Goal: Task Accomplishment & Management: Manage account settings

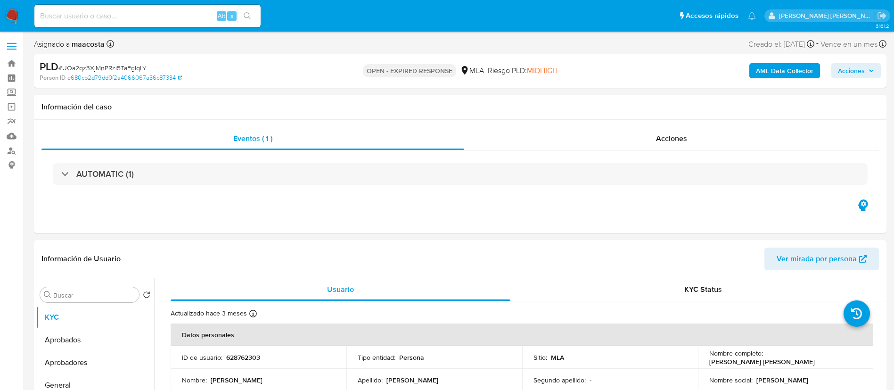
select select "10"
paste input "fw0tope8lbcH5BxzNhp6cyXg"
click at [102, 17] on input "fw0tope8lbcH5BxzNhp6cyXg" at bounding box center [147, 16] width 226 height 12
type input "fw0tope8lbcH5BxzNhp6cyXg"
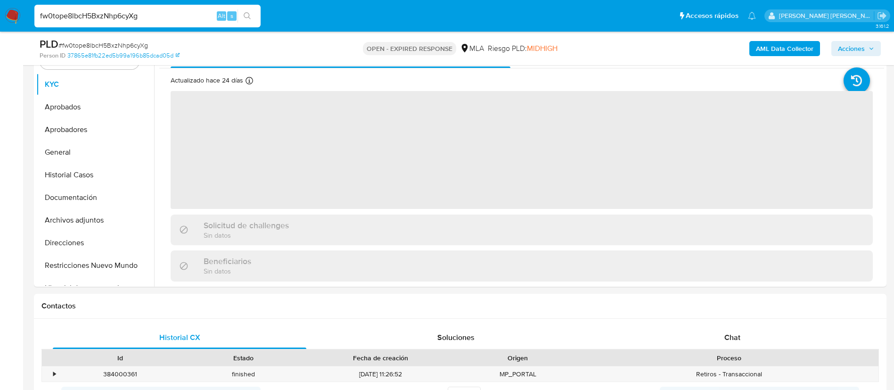
scroll to position [215, 0]
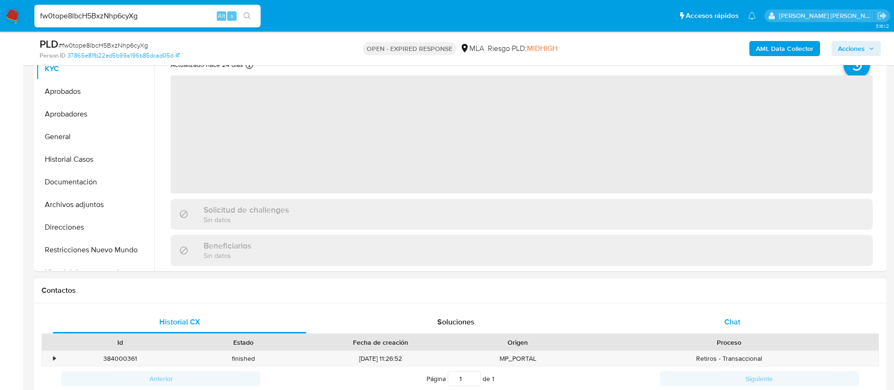
select select "10"
click at [738, 322] on span "Chat" at bounding box center [732, 321] width 16 height 11
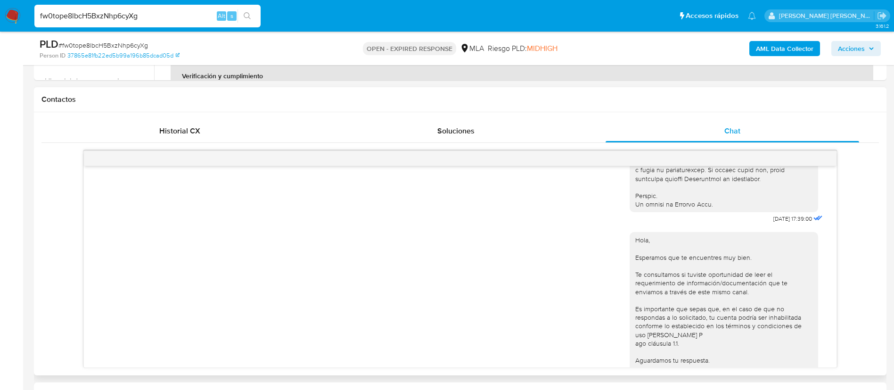
scroll to position [460, 0]
drag, startPoint x: 748, startPoint y: 235, endPoint x: 778, endPoint y: 236, distance: 30.2
copy span "18/08/2025"
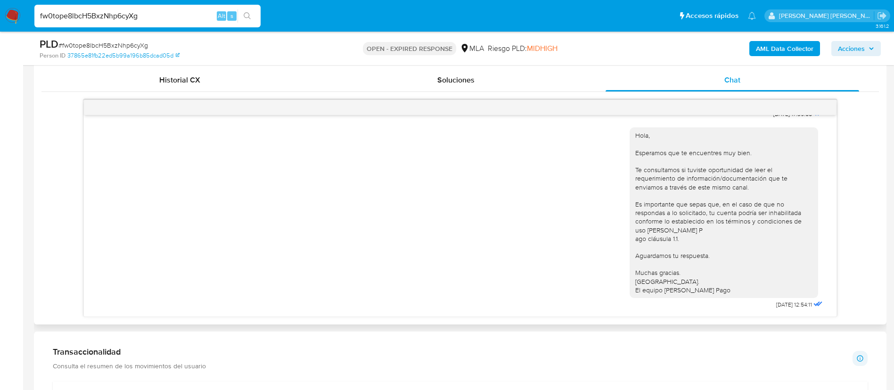
scroll to position [462, 0]
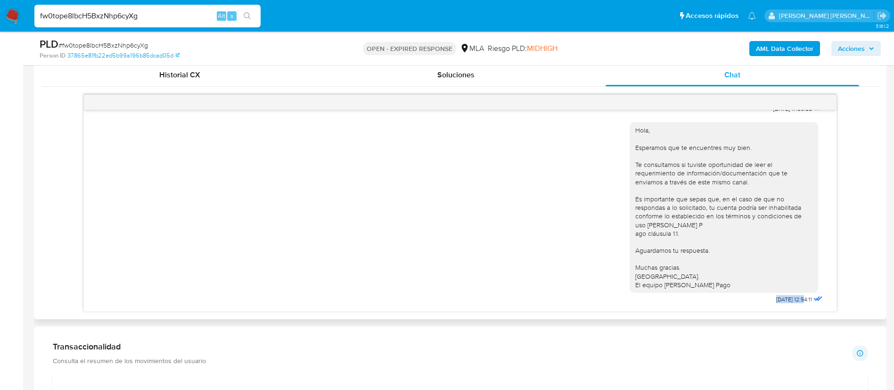
drag, startPoint x: 751, startPoint y: 294, endPoint x: 783, endPoint y: 301, distance: 32.2
click at [783, 301] on div "Hola, Esperamos que te encuentres muy bien. Te consultamos si tuviste oportunid…" at bounding box center [726, 210] width 195 height 190
copy span "22/08/2025"
click at [181, 13] on input "fw0tope8lbcH5BxzNhp6cyXg" at bounding box center [147, 16] width 226 height 12
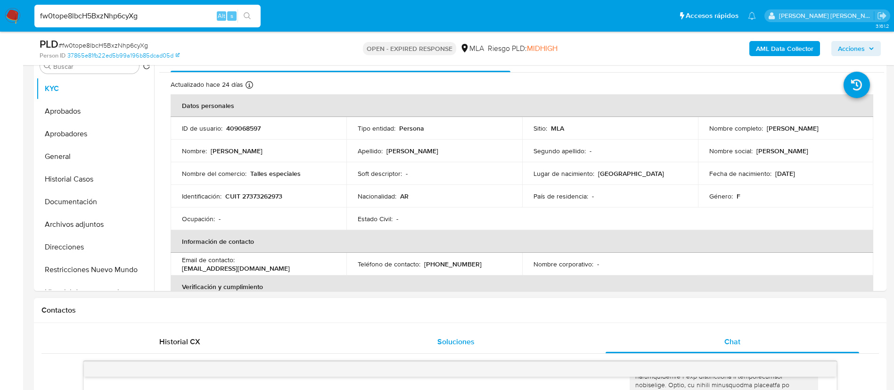
scroll to position [192, 0]
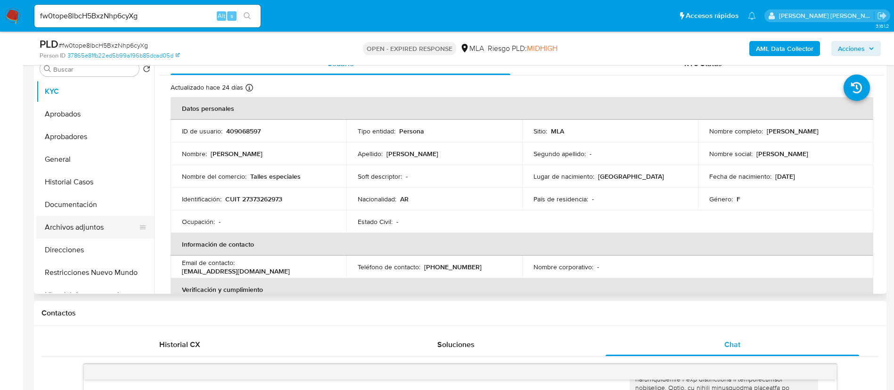
click at [73, 223] on button "Archivos adjuntos" at bounding box center [91, 227] width 110 height 23
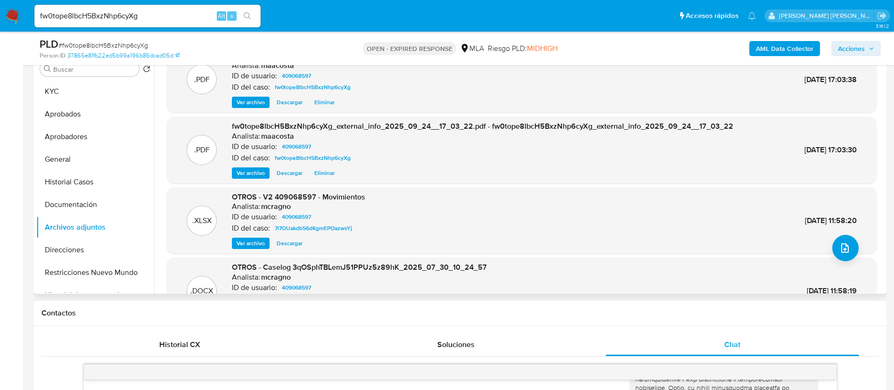
scroll to position [16, 0]
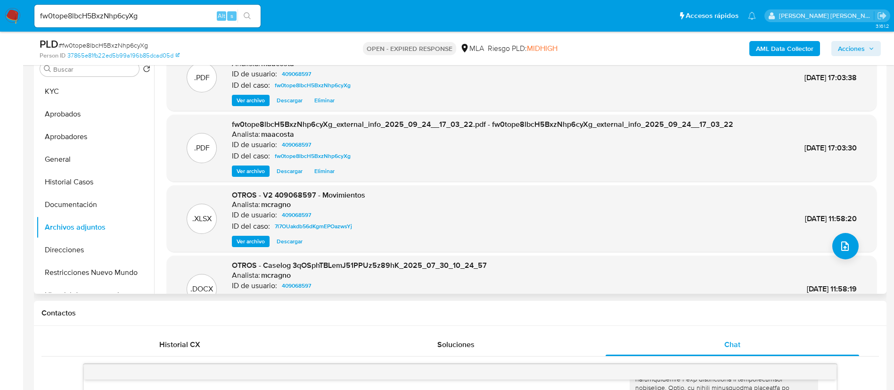
click at [242, 239] on span "Ver archivo" at bounding box center [250, 240] width 28 height 9
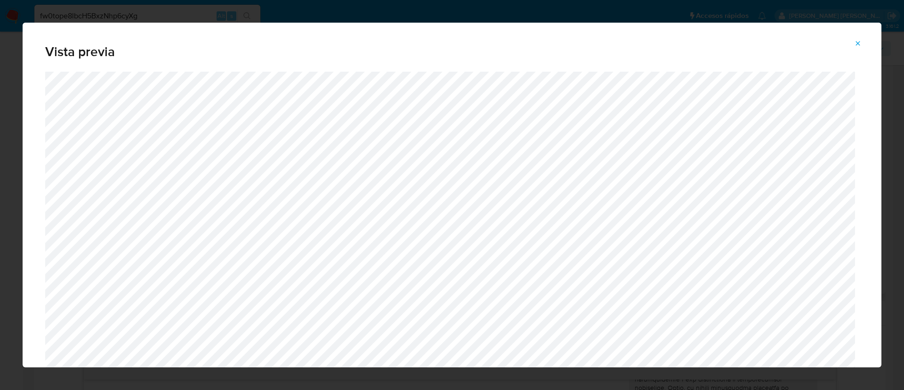
click at [859, 44] on icon "Attachment preview" at bounding box center [858, 43] width 4 height 4
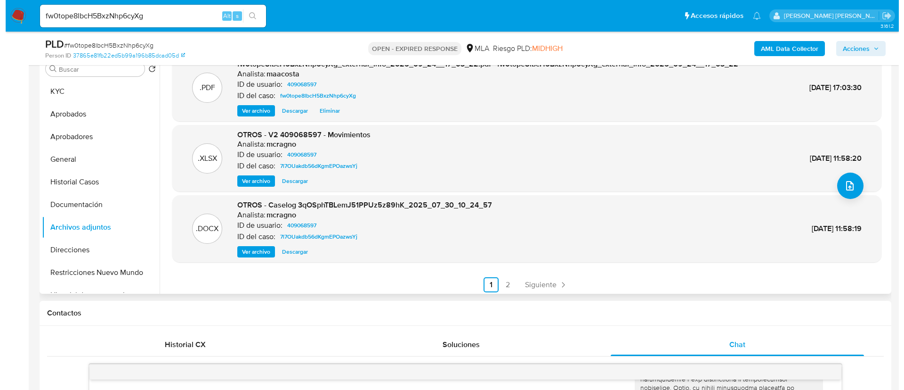
scroll to position [79, 0]
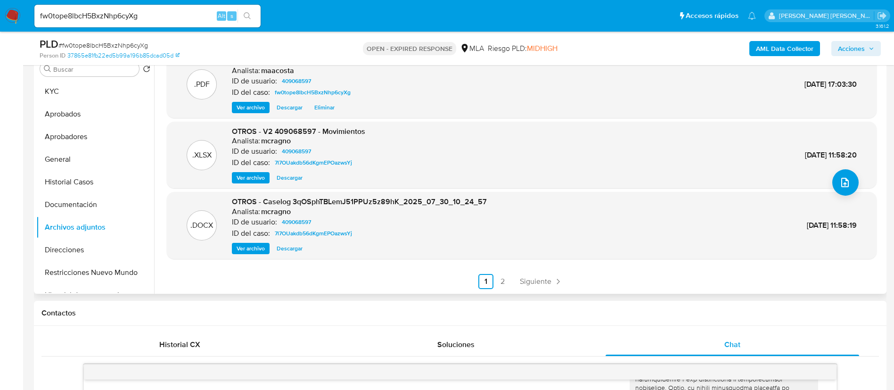
click at [248, 248] on span "Ver archivo" at bounding box center [250, 248] width 28 height 9
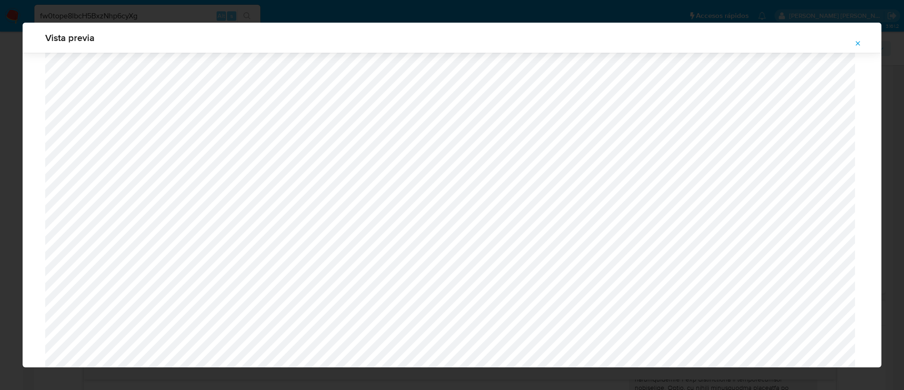
scroll to position [1014, 0]
click at [861, 45] on icon "Attachment preview" at bounding box center [858, 44] width 8 height 8
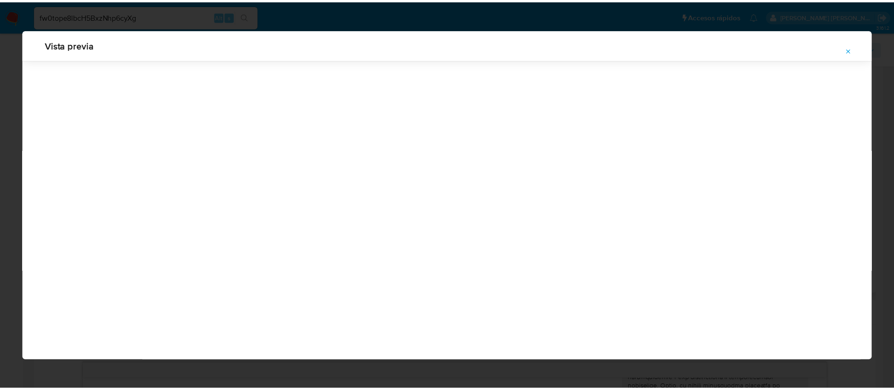
scroll to position [0, 0]
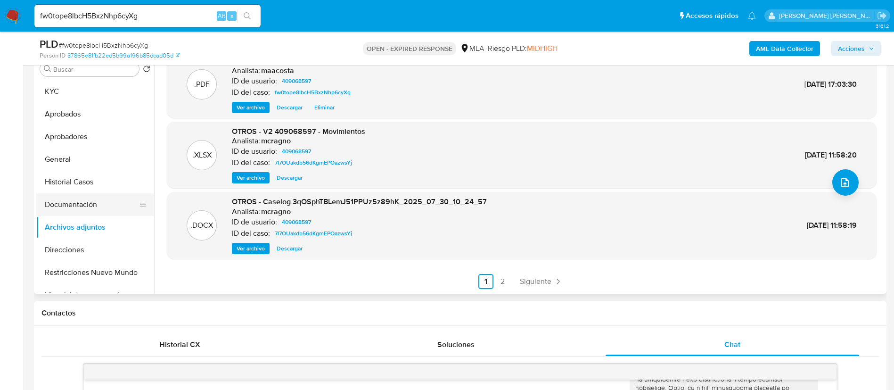
click at [98, 203] on button "Documentación" at bounding box center [91, 204] width 110 height 23
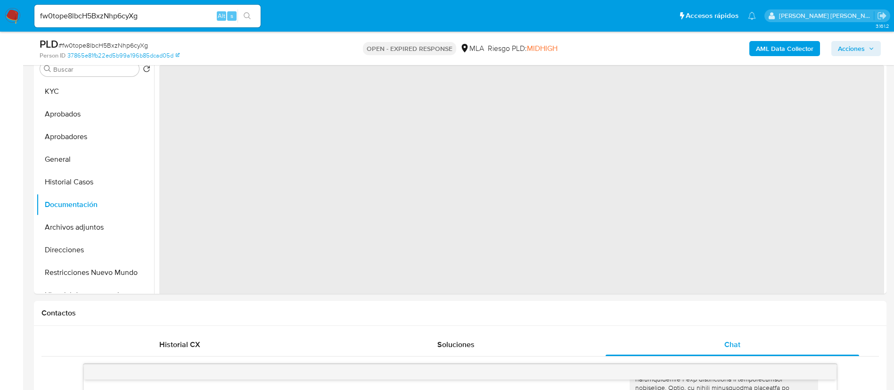
scroll to position [131, 0]
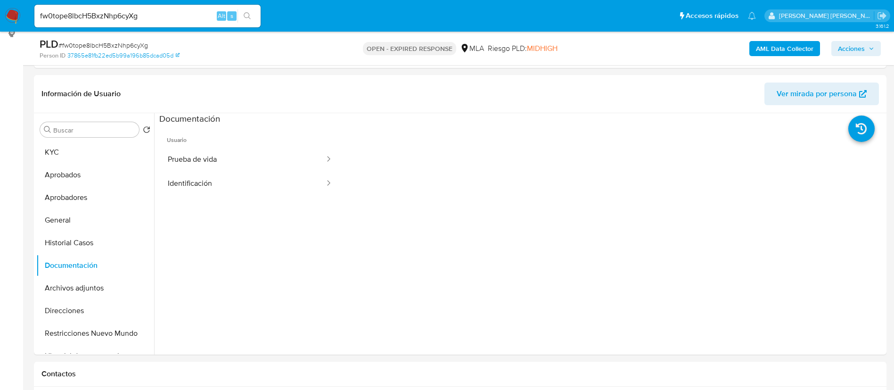
paste input "ZnD4aUM7n1QUgc8g3Akr8Sra"
click at [162, 18] on input "ZnD4aUM7n1QUgc8g3Akr8Sra" at bounding box center [147, 16] width 226 height 12
type input "ZnD4aUM7n1QUgc8g3Akr8Sra"
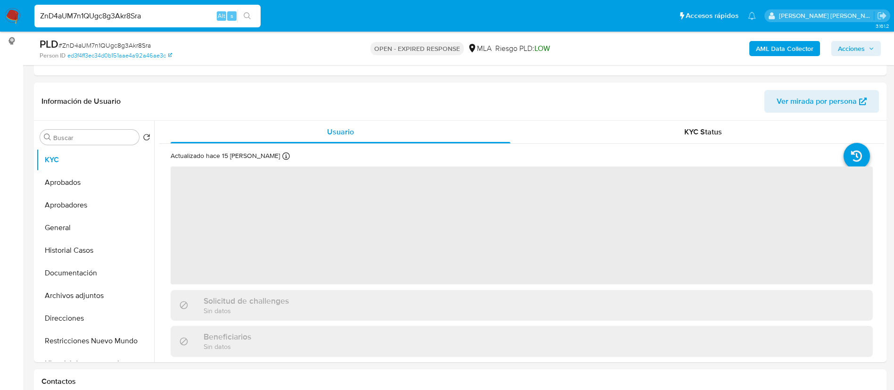
scroll to position [143, 0]
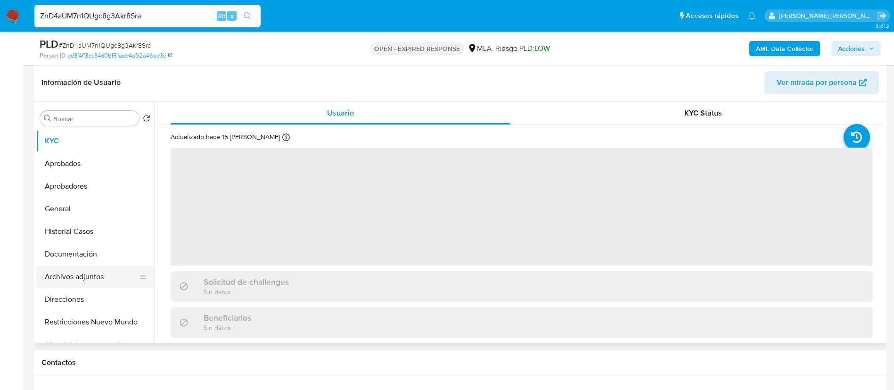
select select "10"
click at [86, 274] on button "Archivos adjuntos" at bounding box center [91, 276] width 110 height 23
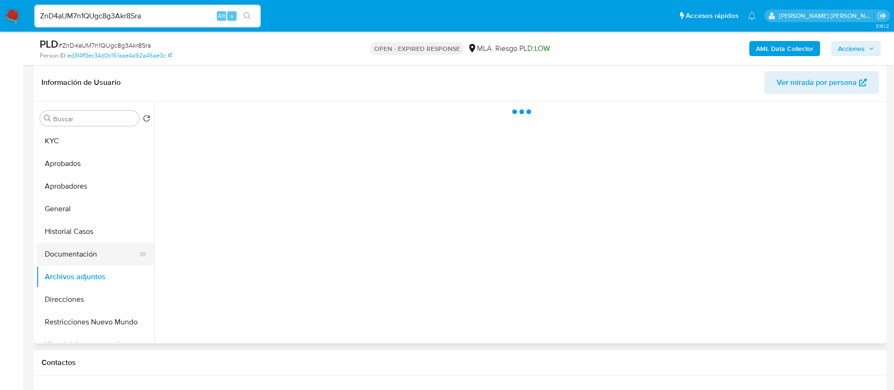
click at [79, 257] on button "Documentación" at bounding box center [91, 254] width 110 height 23
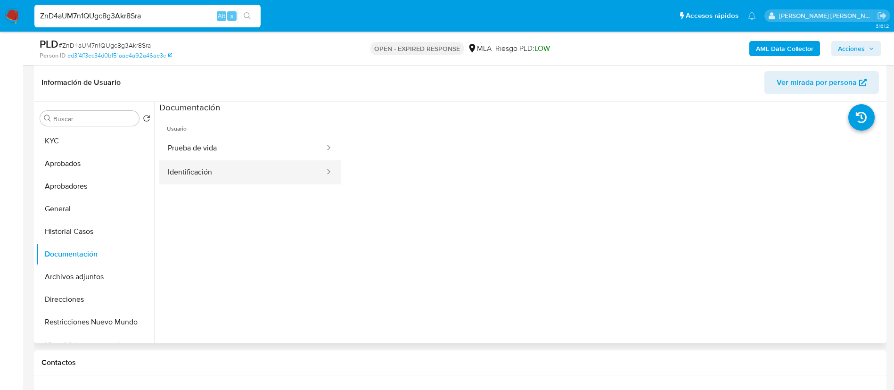
click at [211, 170] on button "Identificación" at bounding box center [242, 172] width 166 height 24
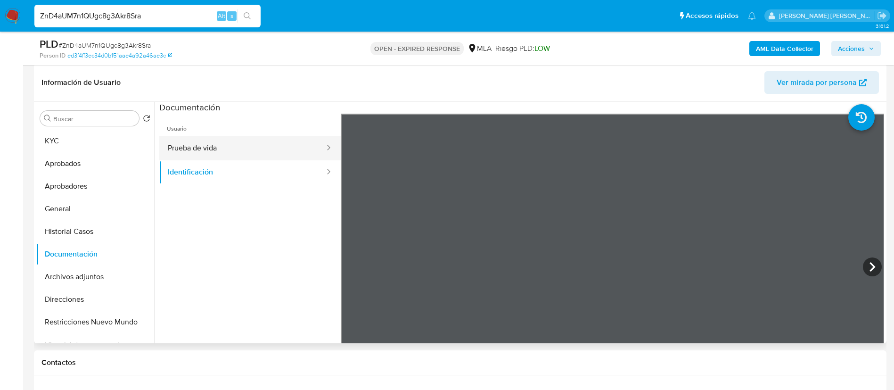
click at [213, 149] on button "Prueba de vida" at bounding box center [242, 148] width 166 height 24
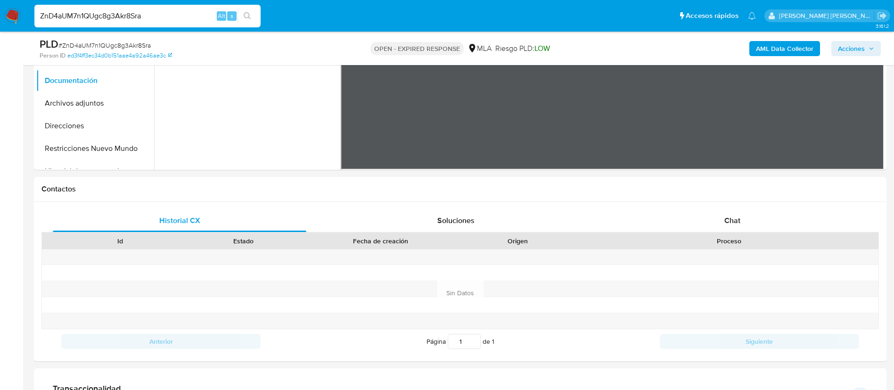
scroll to position [334, 0]
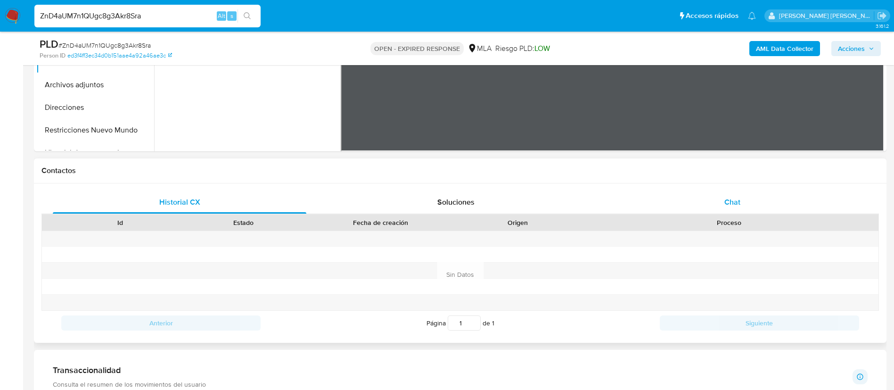
click at [752, 210] on div "Chat" at bounding box center [731, 202] width 253 height 23
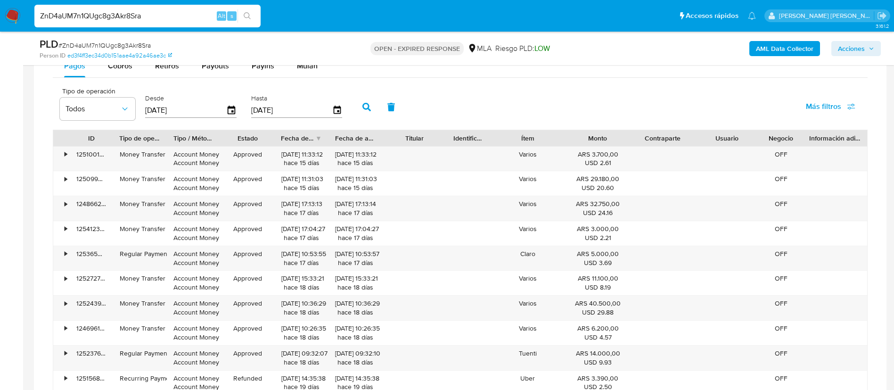
scroll to position [886, 0]
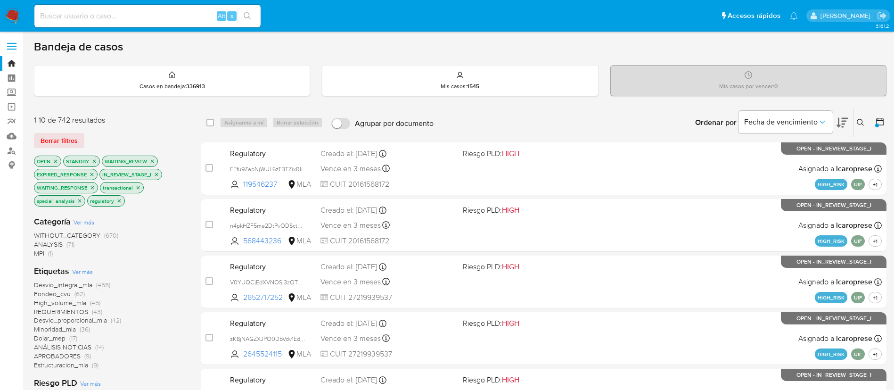
click at [862, 122] on icon at bounding box center [860, 123] width 8 height 8
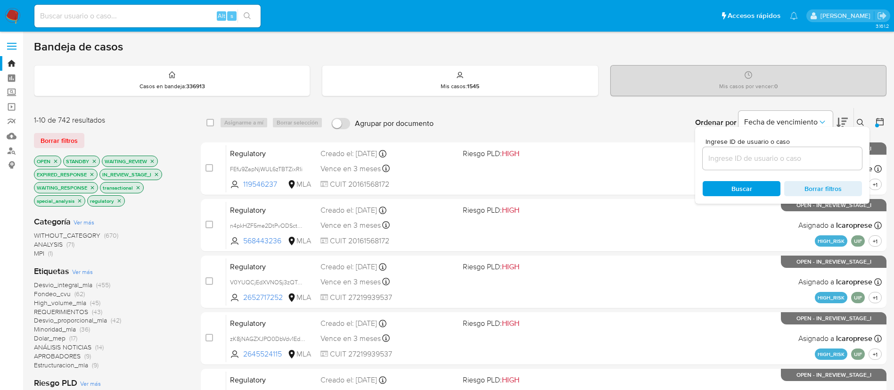
click at [743, 162] on input at bounding box center [781, 158] width 159 height 12
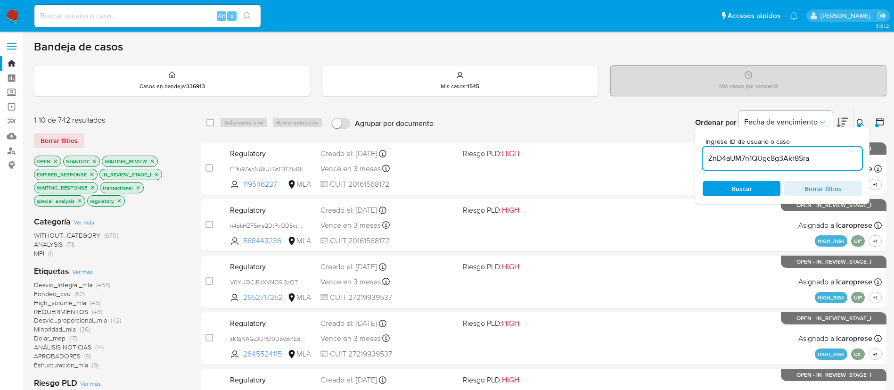
type input "ZnD4aUM7n1QUgc8g3Akr8Sra"
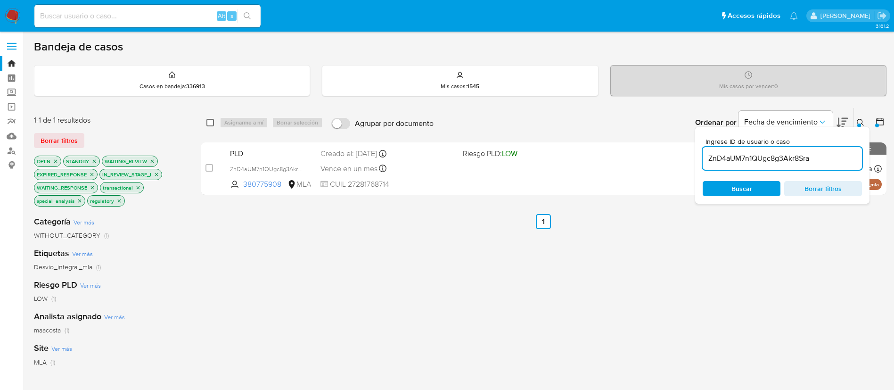
click at [209, 122] on input "checkbox" at bounding box center [210, 123] width 8 height 8
checkbox input "true"
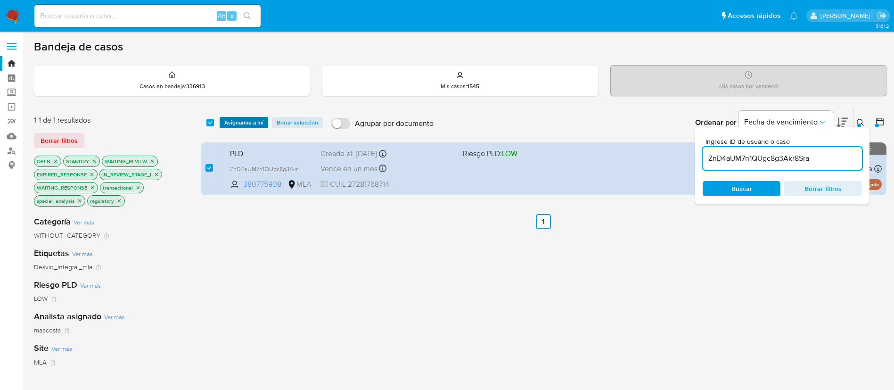
click at [240, 122] on span "Asignarme a mí" at bounding box center [243, 122] width 39 height 9
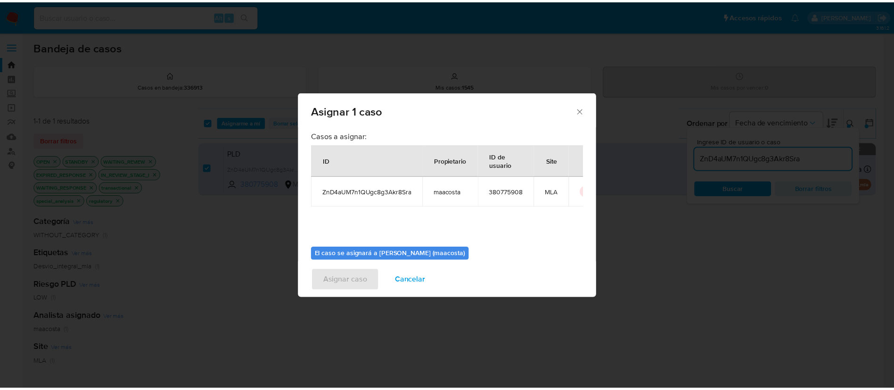
scroll to position [49, 0]
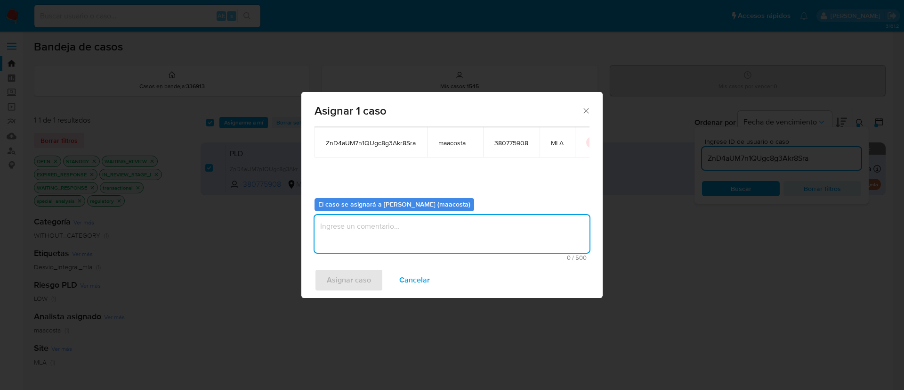
click at [365, 229] on textarea "assign-modal" at bounding box center [452, 234] width 275 height 38
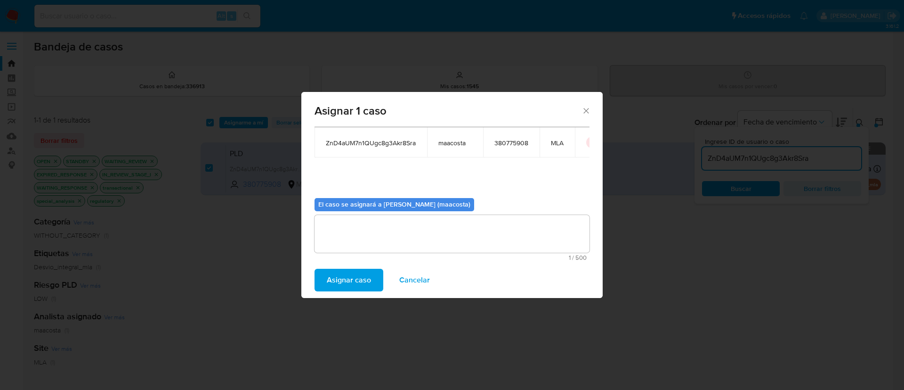
click at [346, 280] on span "Asignar caso" at bounding box center [349, 279] width 44 height 21
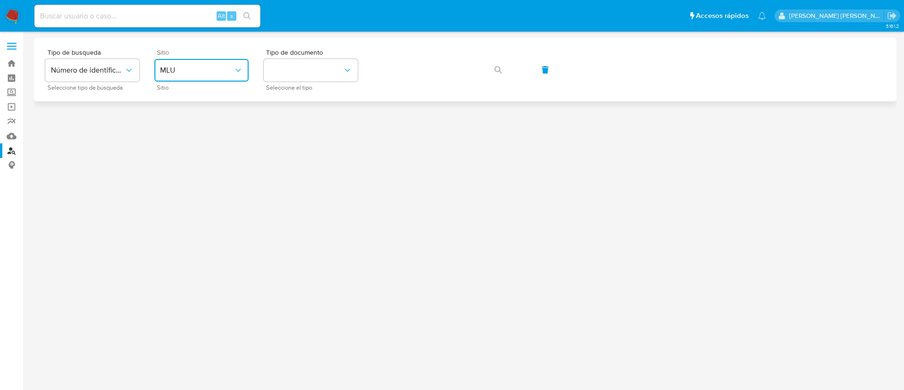
click at [215, 73] on span "MLU" at bounding box center [196, 69] width 73 height 9
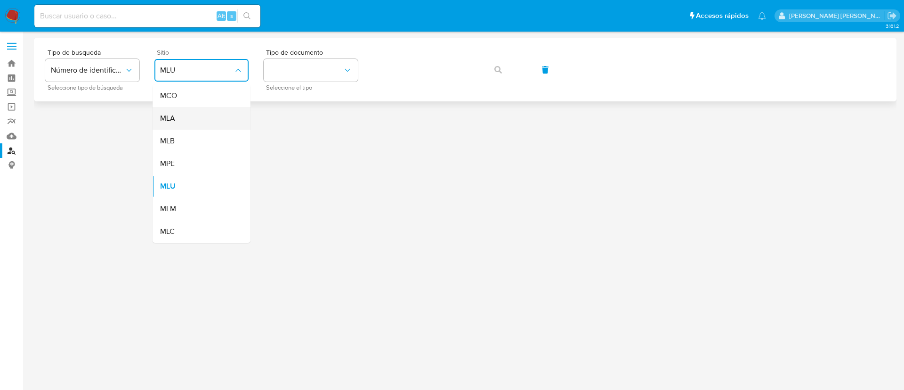
click at [202, 116] on div "MLA" at bounding box center [198, 118] width 77 height 23
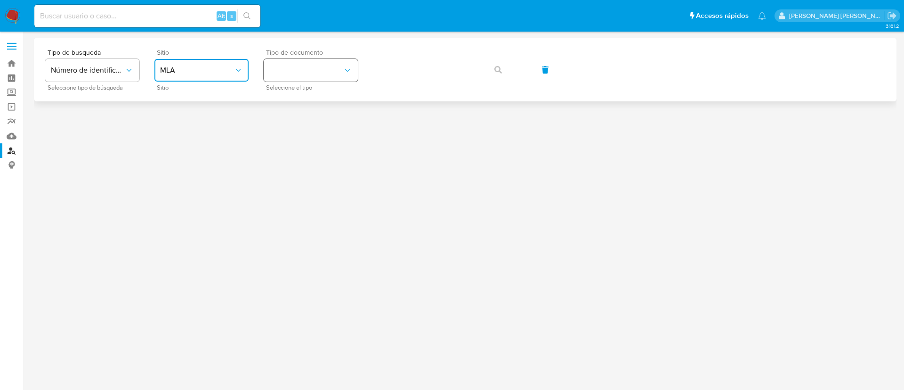
click at [305, 67] on button "identificationType" at bounding box center [311, 70] width 94 height 23
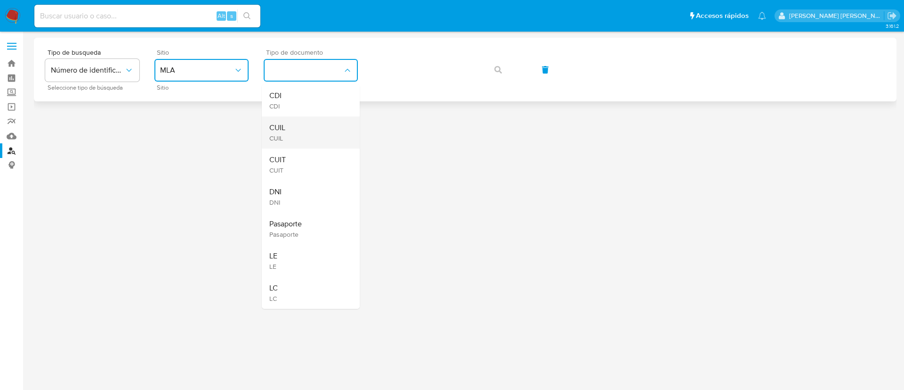
click at [293, 146] on div "CUIL CUIL" at bounding box center [307, 132] width 77 height 32
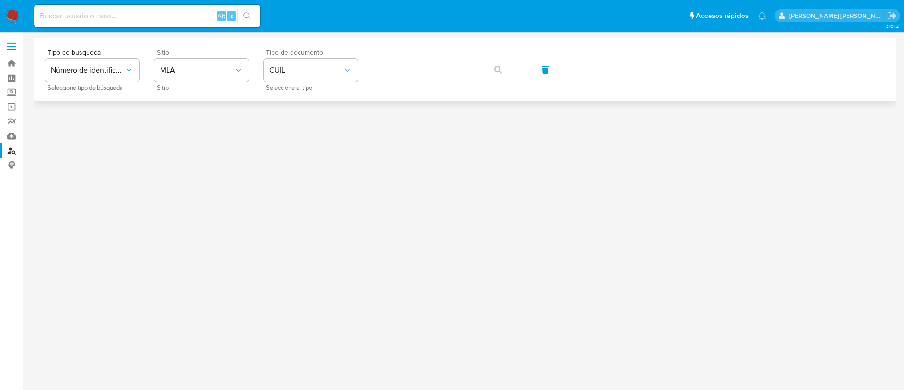
click at [293, 146] on div at bounding box center [465, 194] width 863 height 312
click at [502, 68] on icon "button" at bounding box center [499, 70] width 8 height 8
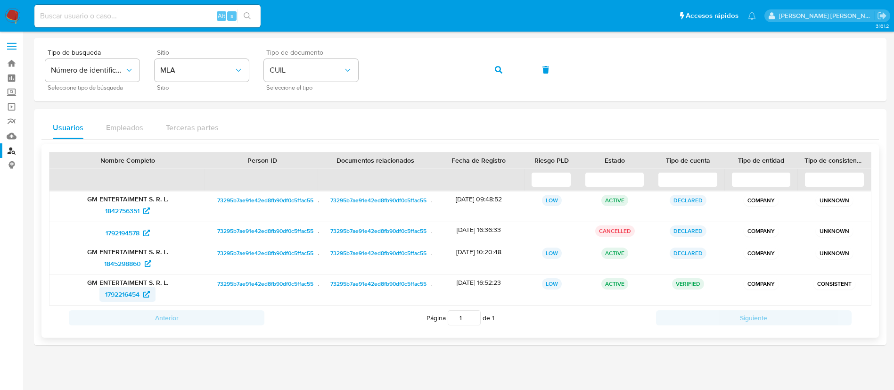
click at [133, 291] on span "1792216454" at bounding box center [122, 293] width 34 height 15
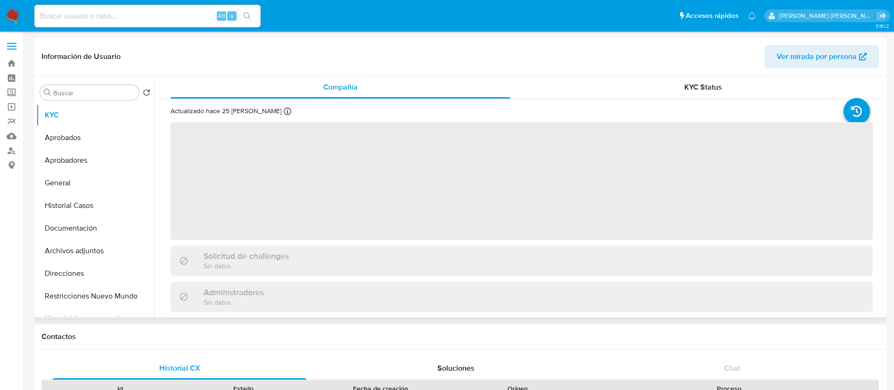
select select "10"
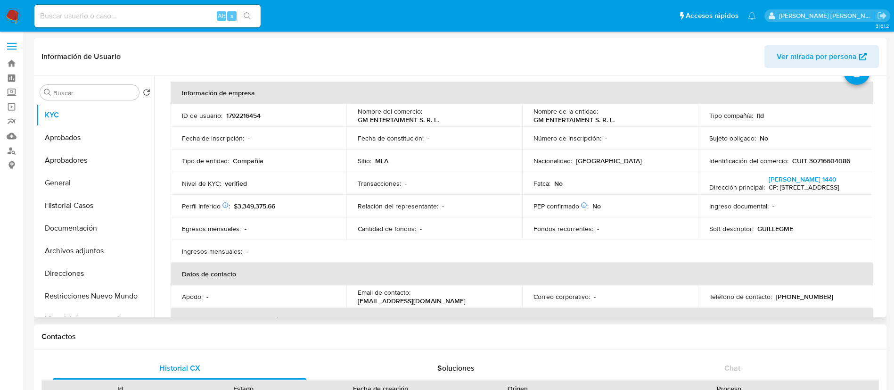
scroll to position [47, 0]
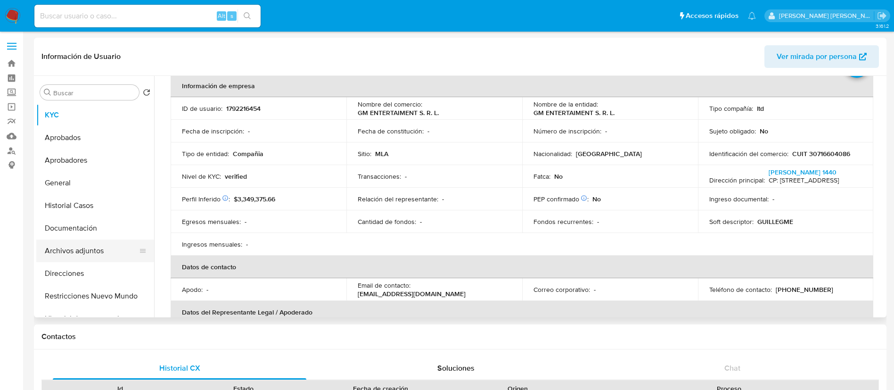
click at [71, 245] on button "Archivos adjuntos" at bounding box center [91, 250] width 110 height 23
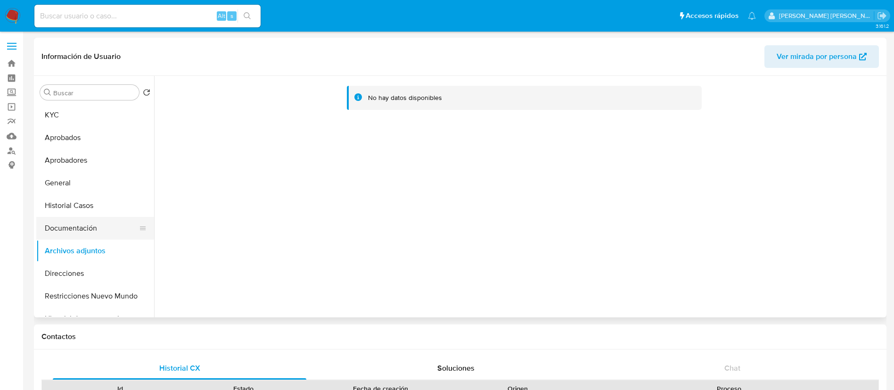
click at [72, 230] on button "Documentación" at bounding box center [91, 228] width 110 height 23
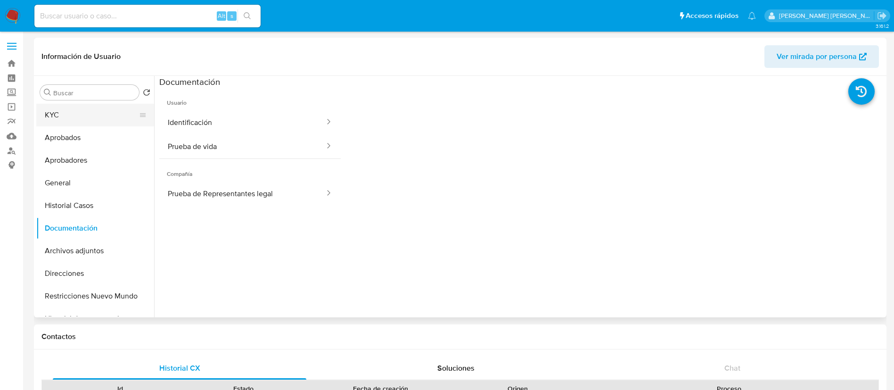
click at [80, 116] on button "KYC" at bounding box center [91, 115] width 110 height 23
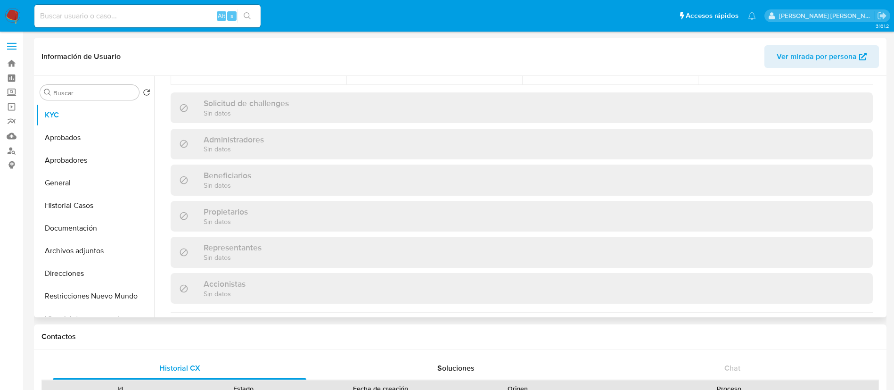
scroll to position [621, 0]
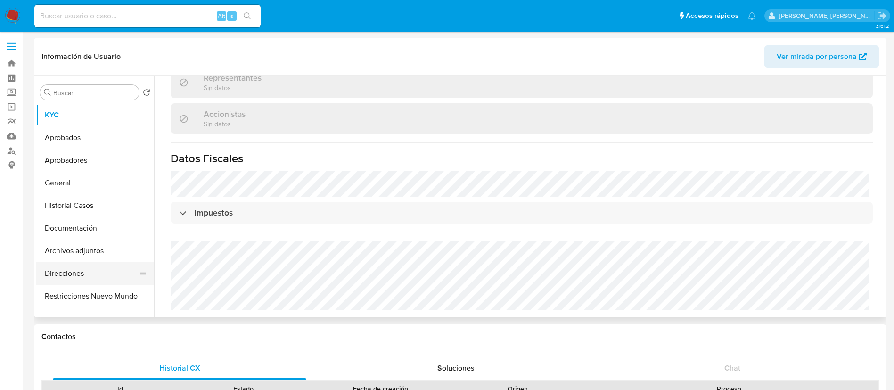
click at [90, 267] on button "Direcciones" at bounding box center [91, 273] width 110 height 23
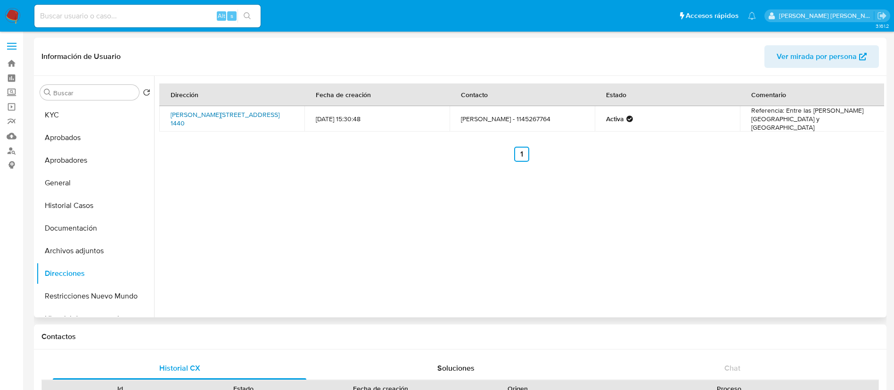
click at [223, 121] on link "Ramón Cabrero 1440, Lanús, Buenos Aires, 1824, Argentina 1440" at bounding box center [225, 119] width 109 height 18
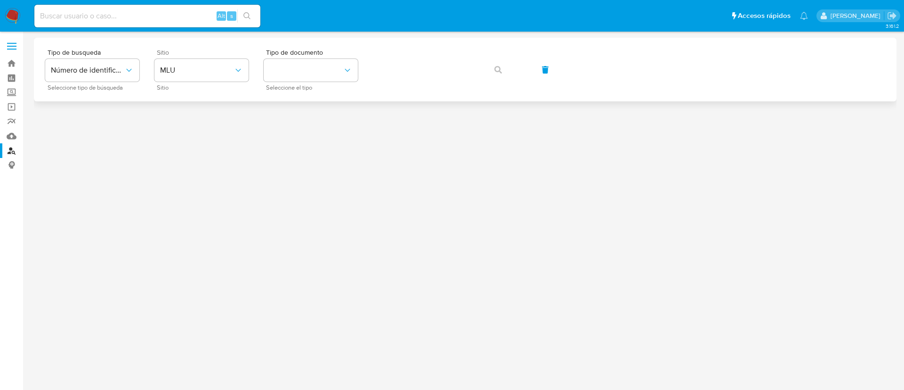
click at [206, 83] on div "Sitio MLU Sitio" at bounding box center [202, 69] width 94 height 41
click at [190, 77] on button "MLU" at bounding box center [202, 70] width 94 height 23
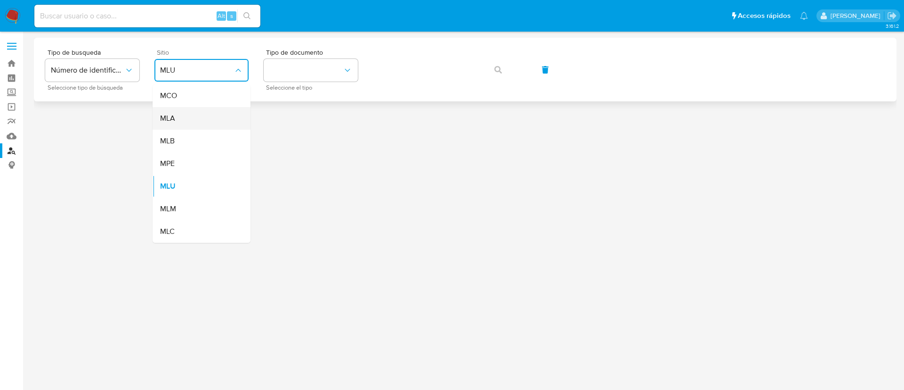
click at [189, 121] on div "MLA" at bounding box center [198, 118] width 77 height 23
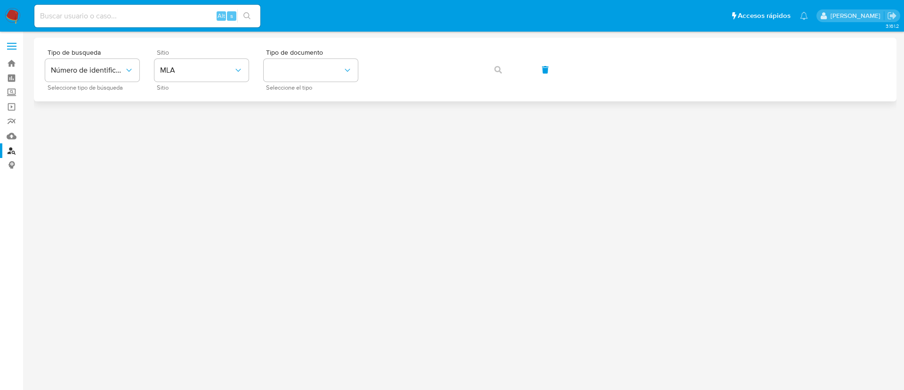
click at [327, 48] on div "Tipo de busqueda Número de identificación Seleccione tipo de búsqueda Sitio MLA…" at bounding box center [465, 70] width 863 height 64
click at [322, 67] on button "identificationType" at bounding box center [311, 70] width 94 height 23
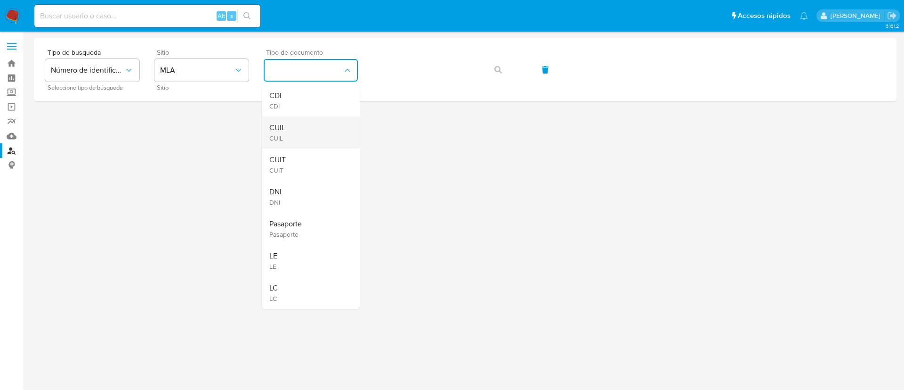
click at [312, 130] on div "CUIL CUIL" at bounding box center [307, 132] width 77 height 32
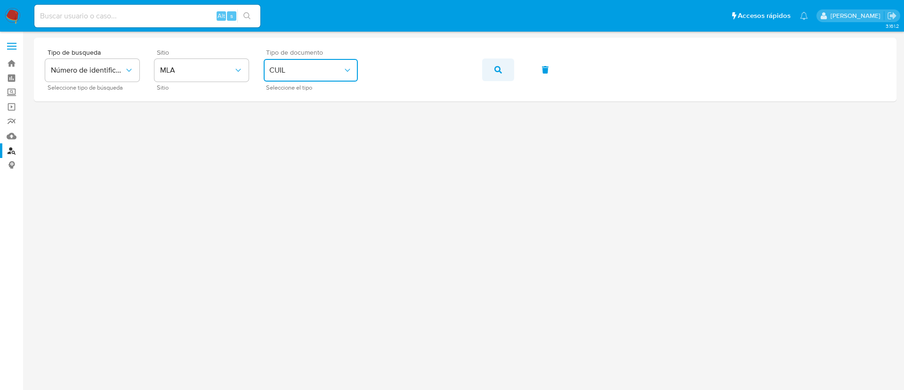
click at [495, 74] on span "button" at bounding box center [499, 69] width 8 height 21
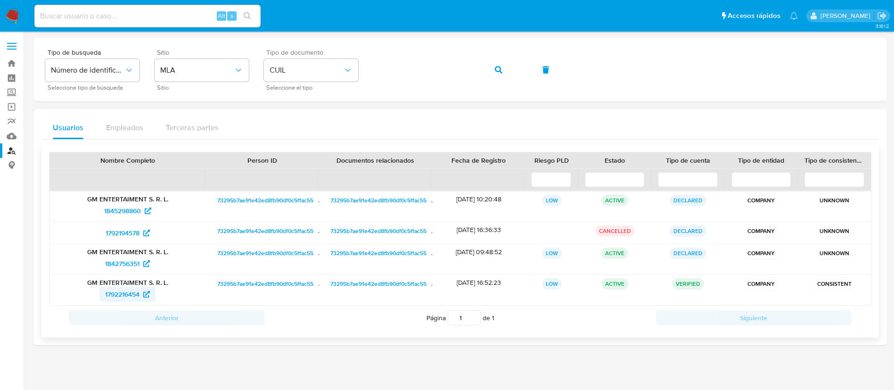
click at [120, 290] on span "1792216454" at bounding box center [122, 293] width 34 height 15
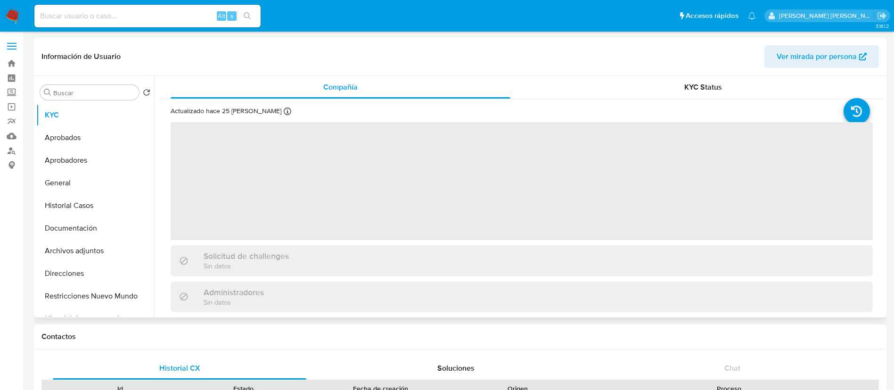
select select "10"
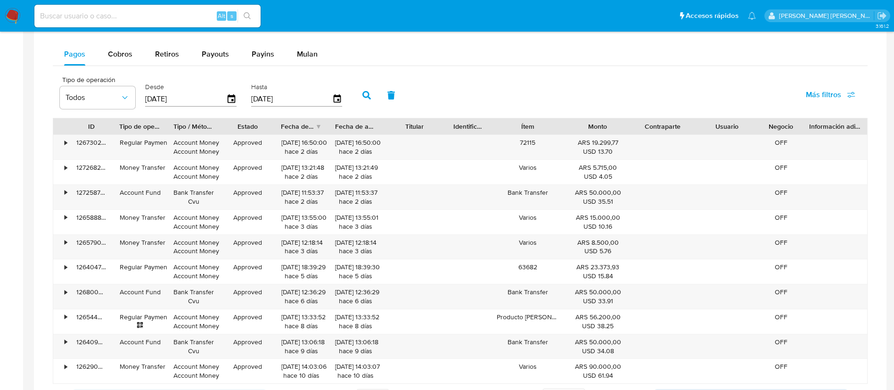
scroll to position [626, 0]
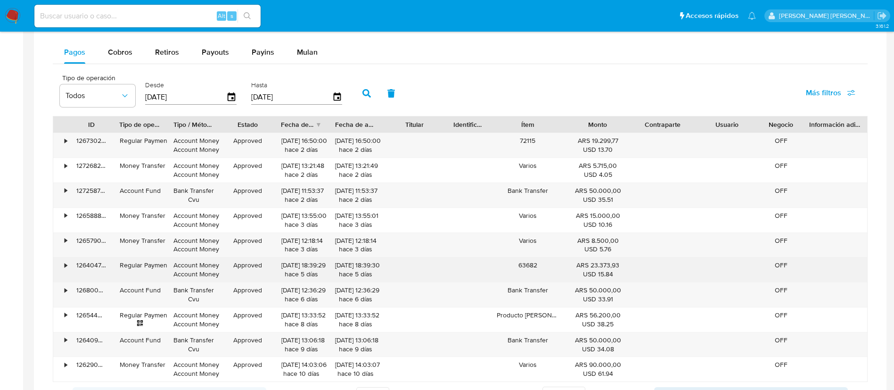
click at [90, 268] on div "126404705611" at bounding box center [91, 269] width 43 height 24
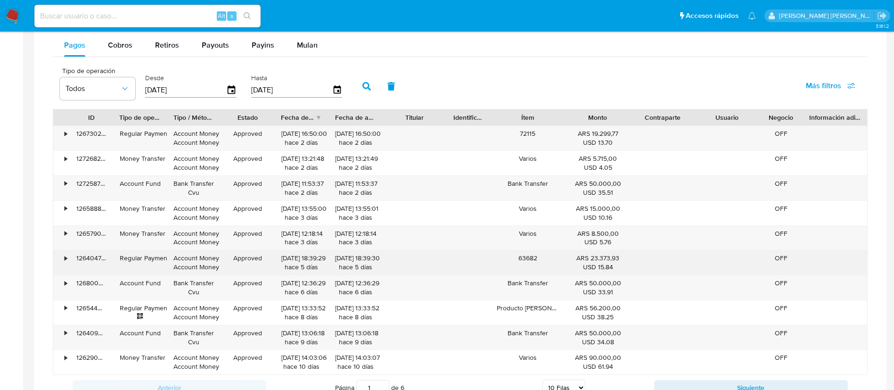
scroll to position [472, 0]
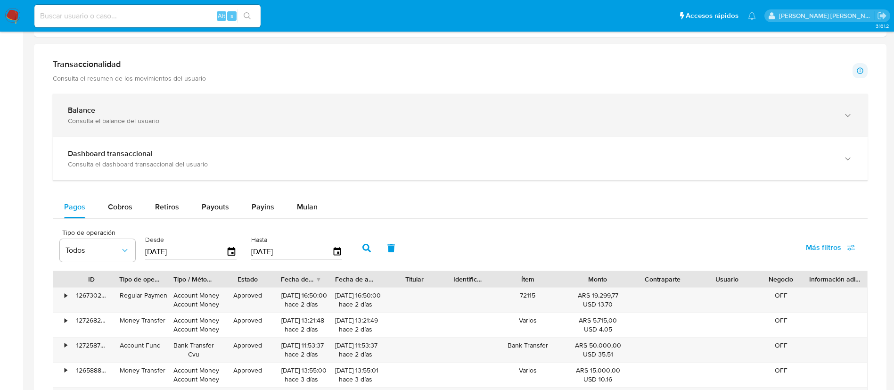
click at [167, 122] on div "Consulta el balance del usuario" at bounding box center [450, 120] width 765 height 8
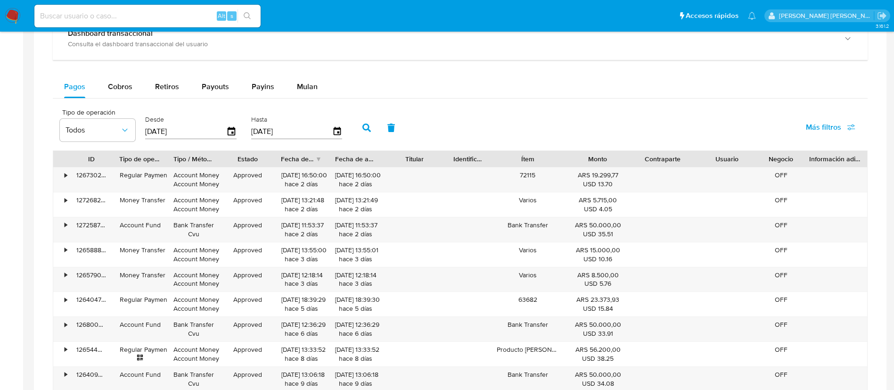
scroll to position [906, 0]
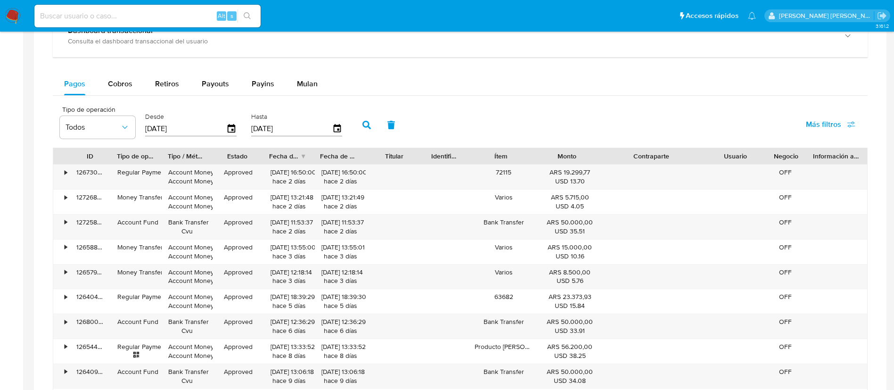
drag, startPoint x: 697, startPoint y: 152, endPoint x: 746, endPoint y: 144, distance: 49.6
click at [746, 144] on div "Tipo de operación Todos Desde 28/06/2025 Hasta 25/09/2025 Más filtros ID Tipo d…" at bounding box center [460, 269] width 814 height 338
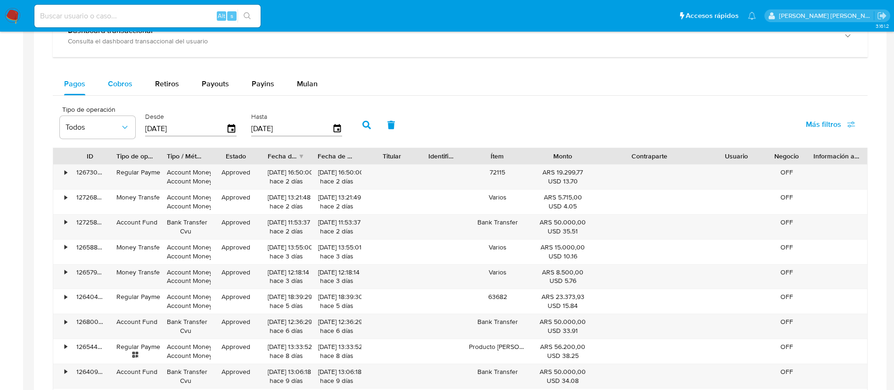
click at [128, 83] on span "Cobros" at bounding box center [120, 83] width 24 height 11
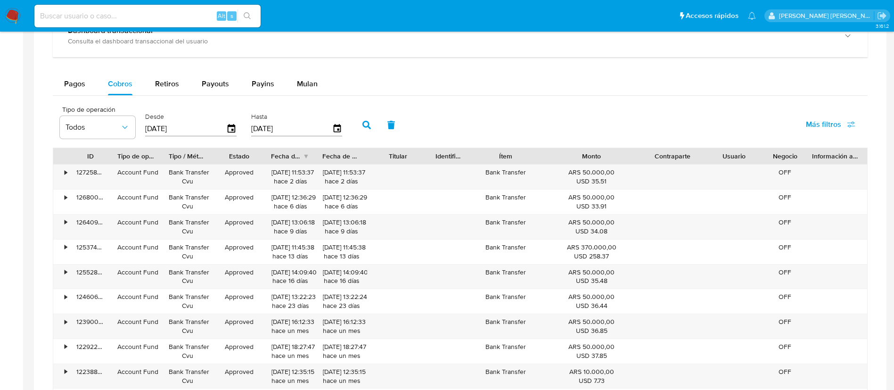
drag, startPoint x: 626, startPoint y: 151, endPoint x: 662, endPoint y: 156, distance: 36.7
click at [662, 156] on div "ID Tipo de operación Tipo / Método Estado Fecha de creación Fecha de aprobación…" at bounding box center [459, 156] width 813 height 16
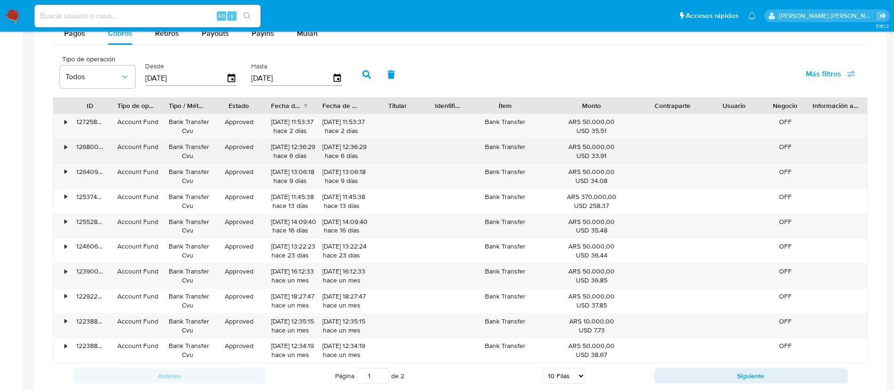
scroll to position [984, 0]
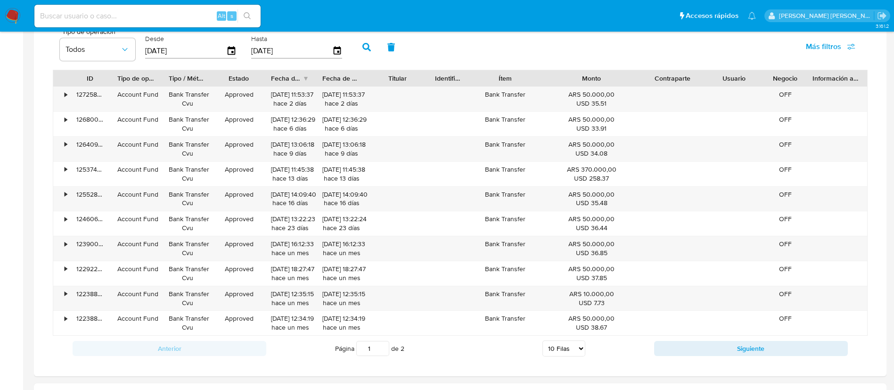
click at [571, 351] on select "5 Filas 10 Filas 20 Filas 25 Filas 50 Filas 100 Filas" at bounding box center [563, 348] width 43 height 16
click at [563, 345] on select "5 Filas 10 Filas 20 Filas 25 Filas 50 Filas 100 Filas" at bounding box center [563, 348] width 43 height 16
select select "100"
click at [542, 340] on select "5 Filas 10 Filas 20 Filas 25 Filas 50 Filas 100 Filas" at bounding box center [563, 348] width 43 height 16
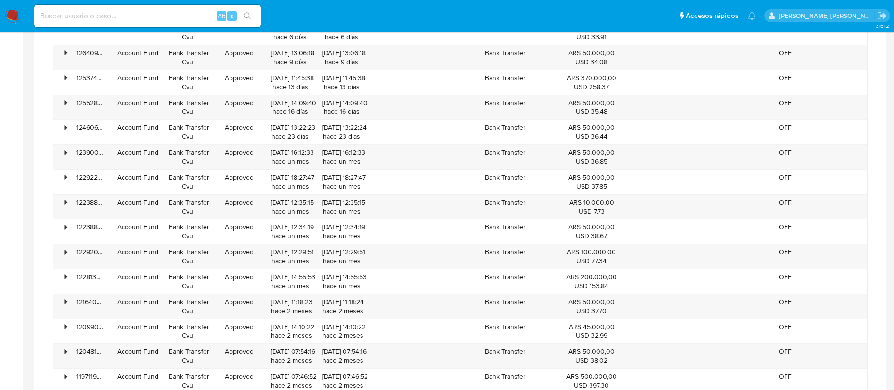
scroll to position [1084, 0]
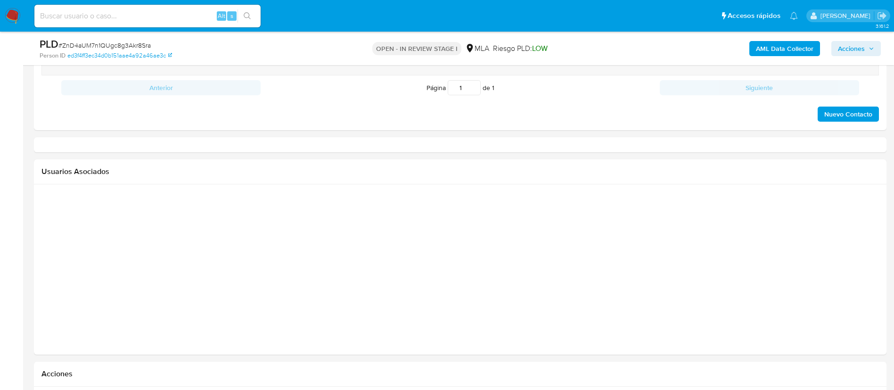
select select "10"
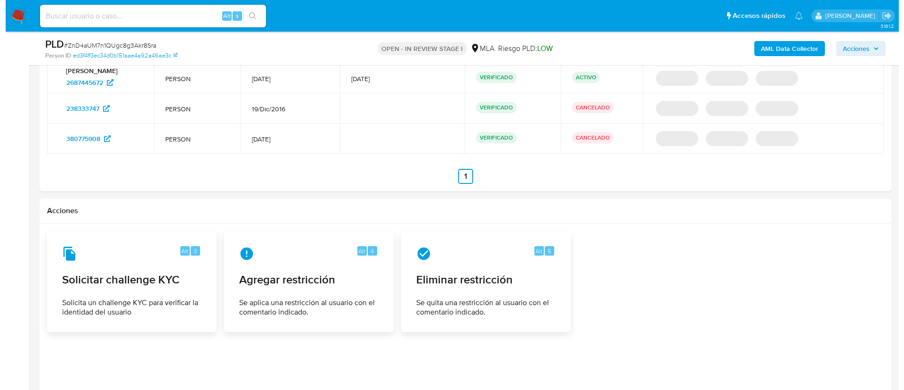
scroll to position [1317, 0]
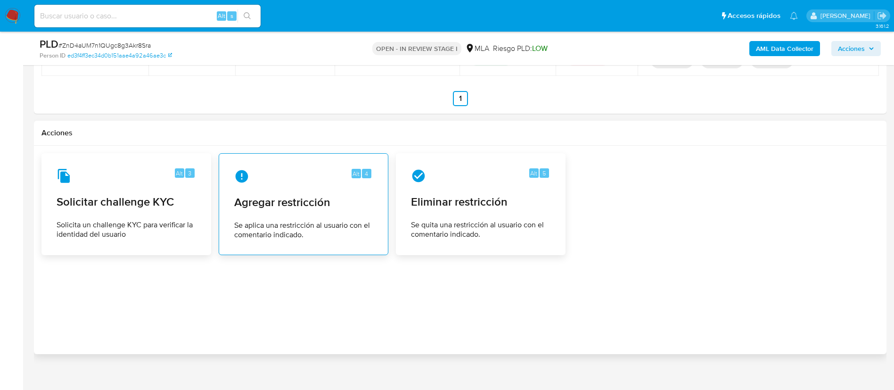
click at [296, 212] on div "Alt 4 Agregar restricción Se aplica una restricción al usuario con el comentari…" at bounding box center [304, 204] width 154 height 86
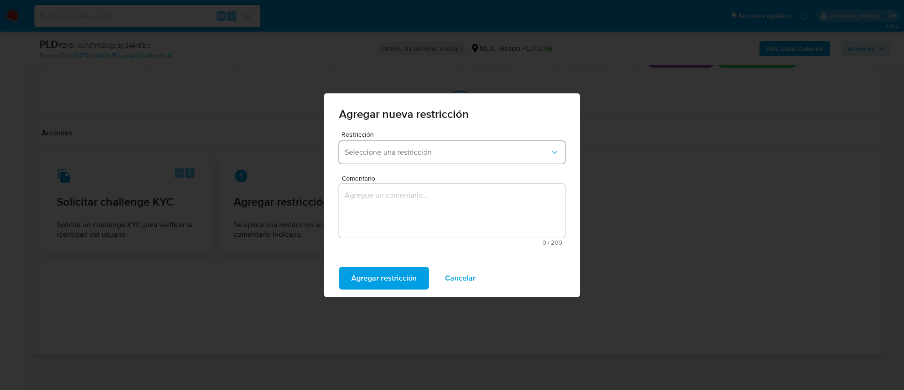
click at [412, 152] on span "Seleccione una restricción" at bounding box center [447, 151] width 205 height 9
click at [412, 157] on button "Seleccione una restricción" at bounding box center [452, 152] width 226 height 23
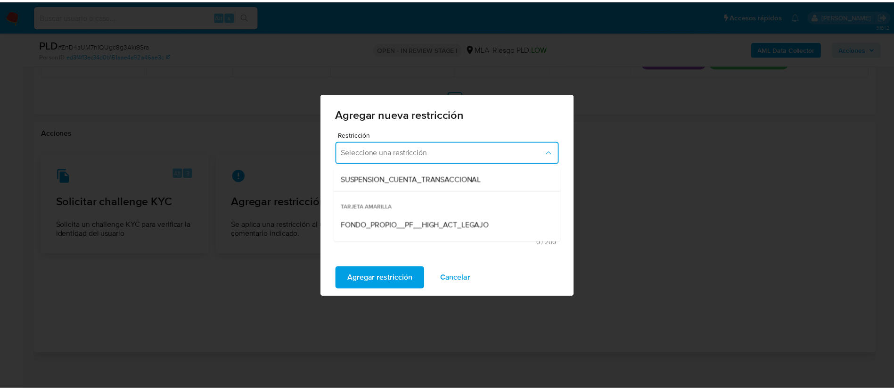
scroll to position [135, 0]
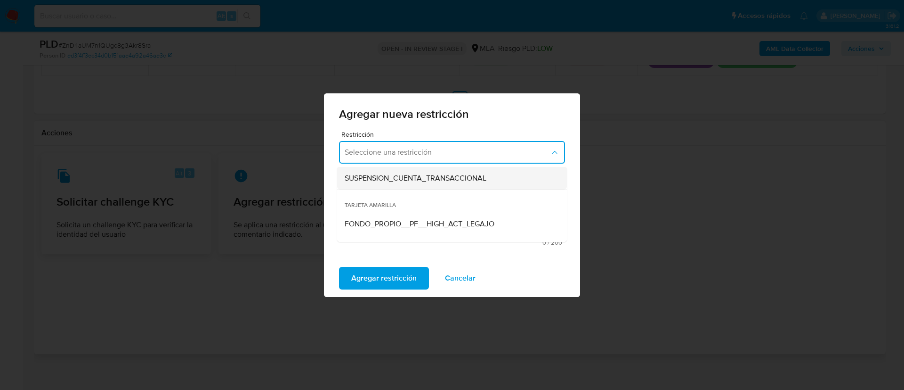
click at [409, 181] on span "SUSPENSION_CUENTA_TRANSACCIONAL" at bounding box center [416, 177] width 142 height 9
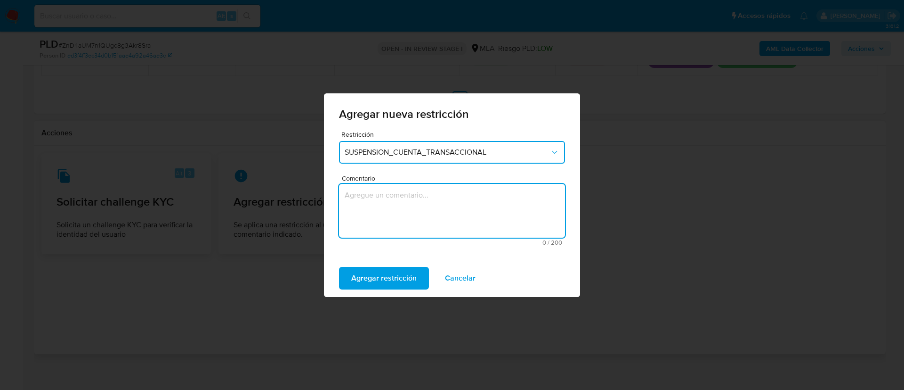
click at [402, 205] on textarea "Comentario" at bounding box center [452, 211] width 226 height 54
type textarea "AML"
click at [382, 277] on span "Agregar restricción" at bounding box center [383, 278] width 65 height 21
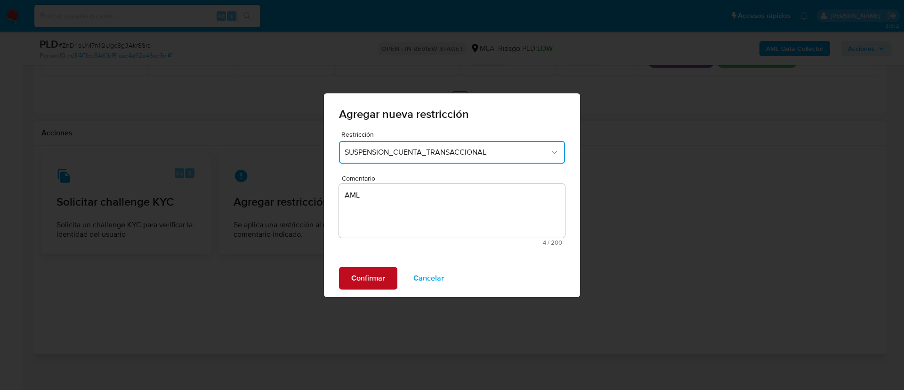
click at [383, 272] on span "Confirmar" at bounding box center [368, 278] width 34 height 21
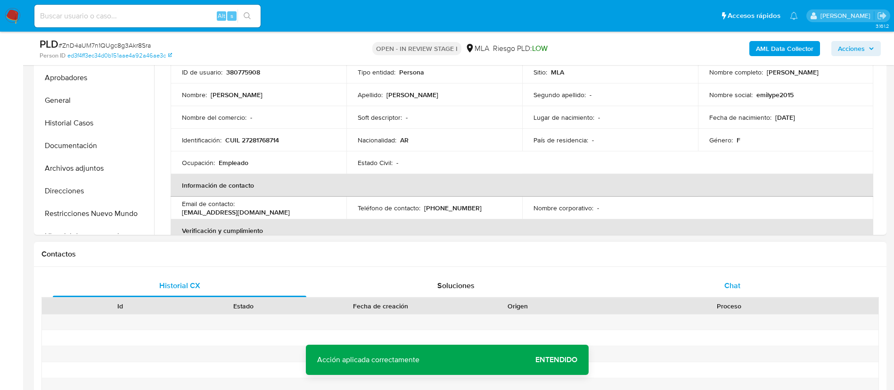
click at [729, 276] on div "Chat" at bounding box center [731, 285] width 253 height 23
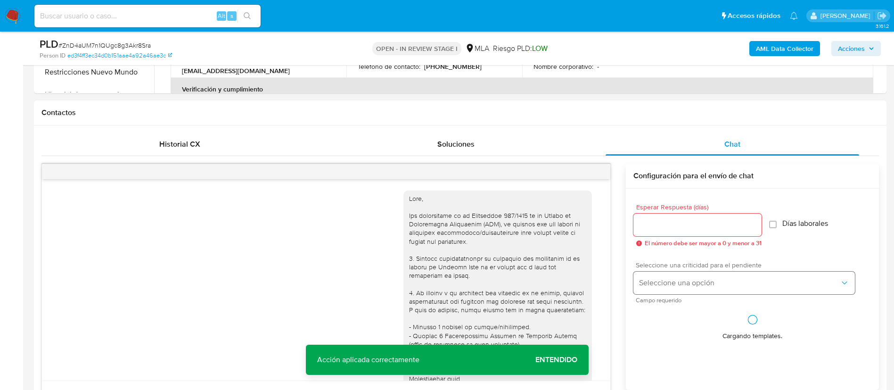
scroll to position [540, 0]
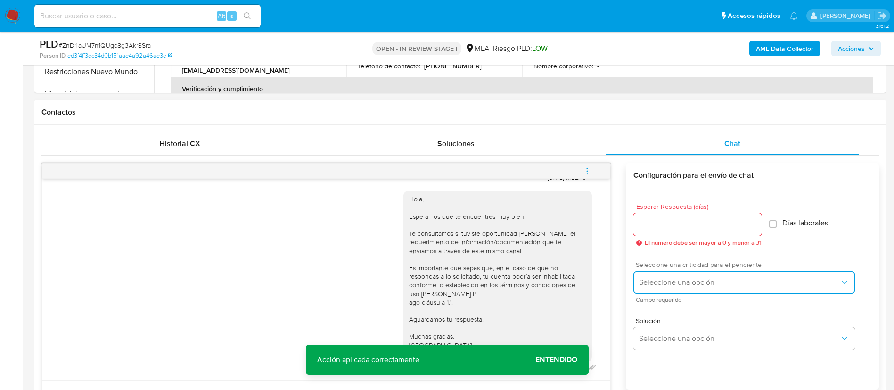
click at [673, 285] on span "Seleccione una opción" at bounding box center [739, 281] width 201 height 9
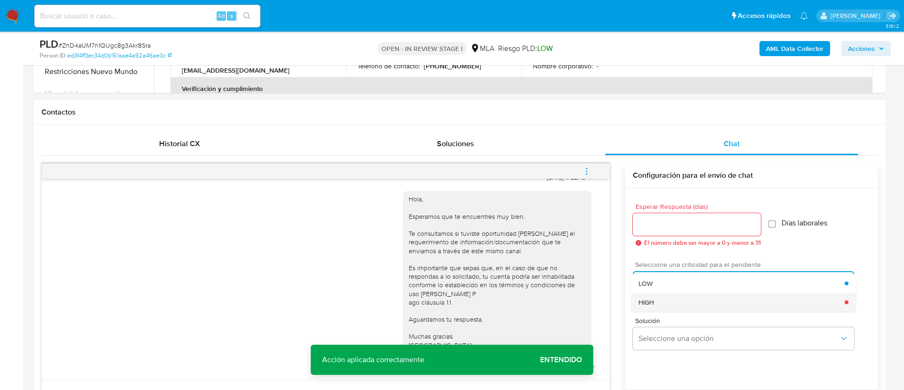
click at [651, 298] on span "HIGH" at bounding box center [647, 302] width 16 height 8
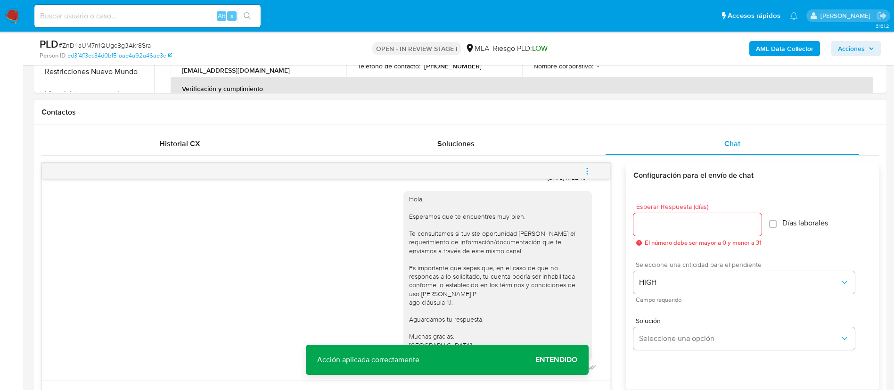
click at [652, 220] on input "Esperar Respuesta (días)" at bounding box center [697, 224] width 128 height 12
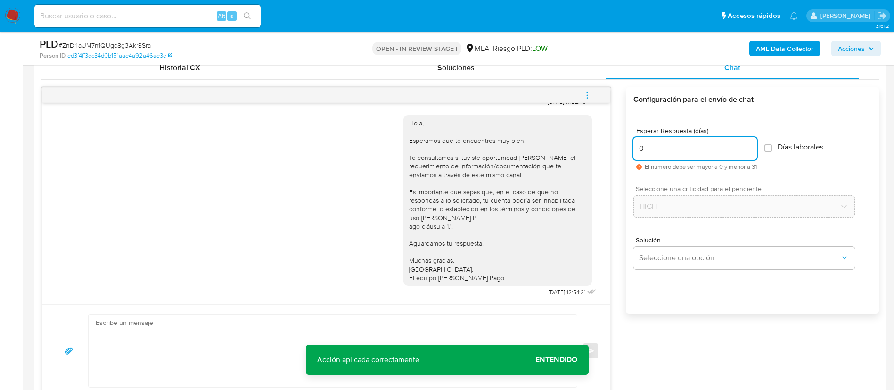
scroll to position [469, 0]
type input "0"
click at [497, 328] on textarea at bounding box center [330, 350] width 469 height 73
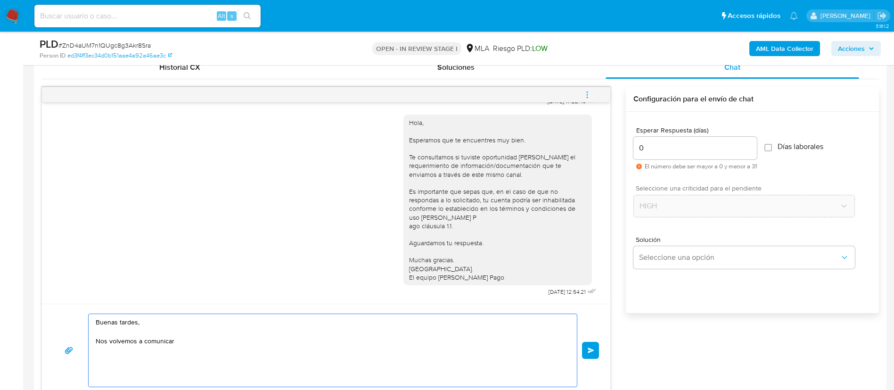
type textarea "Buenas tardes, Nos volvemos a comunicar"
click at [648, 302] on div "Esperar Respuesta (días) 0 El número debe ser mayor a 0 y menor a 31 Días labor…" at bounding box center [752, 225] width 253 height 226
